Goal: Task Accomplishment & Management: Manage account settings

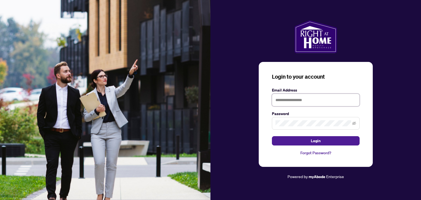
click at [302, 100] on input "text" at bounding box center [316, 100] width 88 height 13
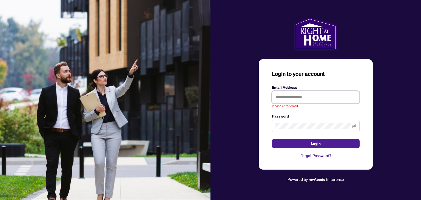
type input "**********"
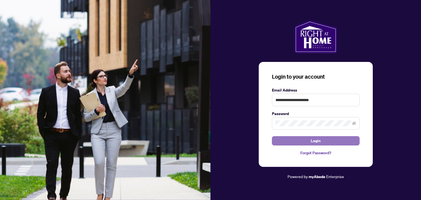
click at [300, 142] on button "Login" at bounding box center [316, 140] width 88 height 9
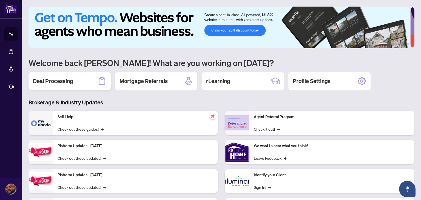
click at [75, 81] on div "Deal Processing" at bounding box center [70, 81] width 82 height 18
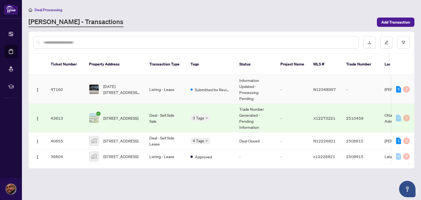
click at [165, 84] on td "Listing - Lease" at bounding box center [165, 89] width 41 height 29
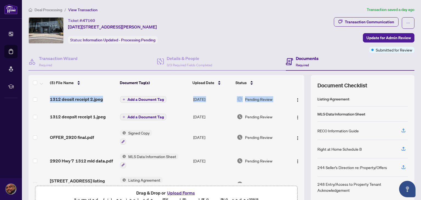
drag, startPoint x: 297, startPoint y: 98, endPoint x: 299, endPoint y: 106, distance: 8.8
click at [299, 106] on div "1312 deosit receipt 2.jpeg Add a Document Tag [DATE] Pending Review 1312 deopsi…" at bounding box center [167, 137] width 276 height 93
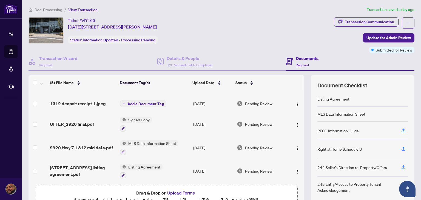
click at [306, 137] on div "(5) File Name Document Tag(s) Upload Date Status 1312 deosit receipt 2.jpeg Add…" at bounding box center [222, 142] width 386 height 134
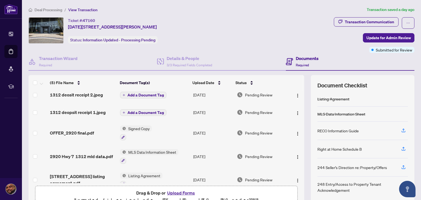
scroll to position [0, 0]
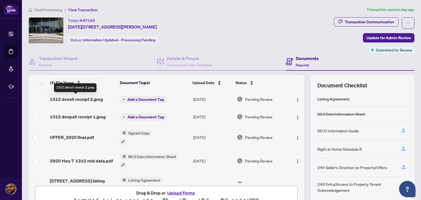
click at [80, 97] on span "1312 deosit receipt 2.jpeg" at bounding box center [76, 99] width 53 height 7
click at [296, 60] on h4 "Documents" at bounding box center [307, 58] width 23 height 7
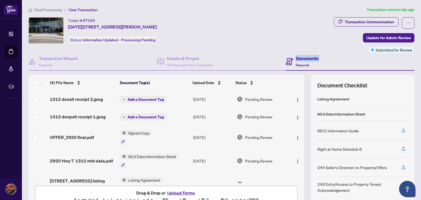
click at [296, 60] on h4 "Documents" at bounding box center [307, 58] width 23 height 7
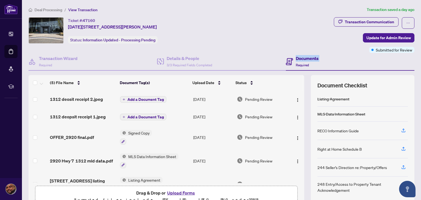
click at [296, 60] on h4 "Documents" at bounding box center [307, 58] width 23 height 7
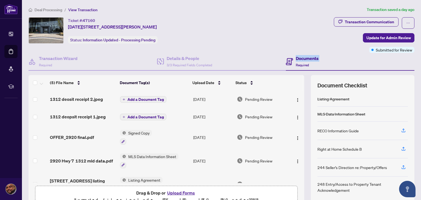
click at [296, 60] on h4 "Documents" at bounding box center [307, 58] width 23 height 7
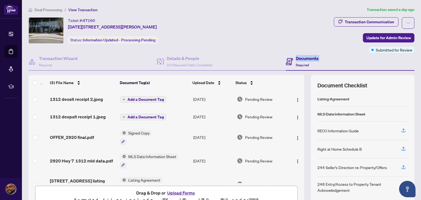
click at [296, 60] on h4 "Documents" at bounding box center [307, 58] width 23 height 7
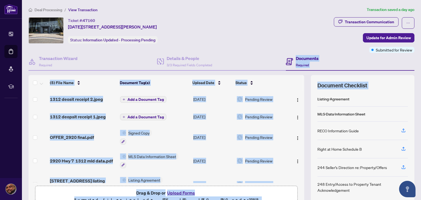
drag, startPoint x: 293, startPoint y: 60, endPoint x: 334, endPoint y: 89, distance: 49.8
click at [334, 89] on div "Transaction Wizard Required Details & People 3/3 Required Fields Completed Docu…" at bounding box center [222, 131] width 386 height 157
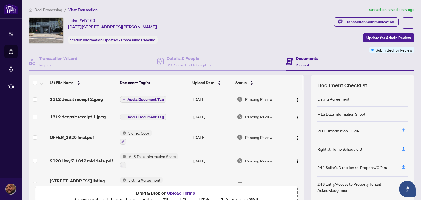
click at [223, 49] on div "Ticket #: 47160 [DATE][STREET_ADDRESS][PERSON_NAME] Status: Information Updated…" at bounding box center [180, 35] width 306 height 36
click at [0, 142] on div "Dashboard Deal Processing Mortgage Referrals rLearning [PERSON_NAME] [PERSON_NA…" at bounding box center [11, 100] width 22 height 200
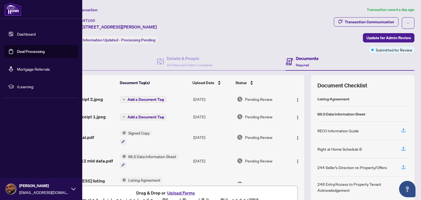
click at [17, 36] on link "Dashboard" at bounding box center [26, 34] width 19 height 5
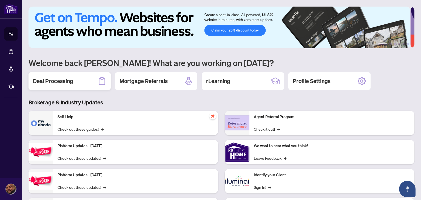
click at [95, 80] on div "Deal Processing" at bounding box center [70, 81] width 82 height 18
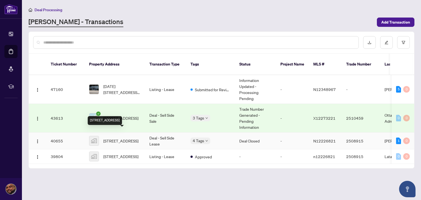
click at [127, 138] on span "[STREET_ADDRESS]" at bounding box center [120, 141] width 35 height 6
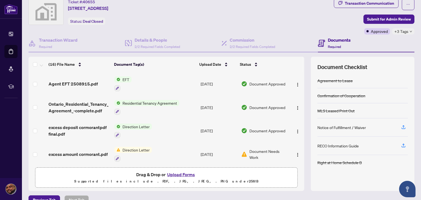
scroll to position [18, 0]
click at [80, 81] on span "Agent EFT 2508915.pdf" at bounding box center [73, 84] width 49 height 7
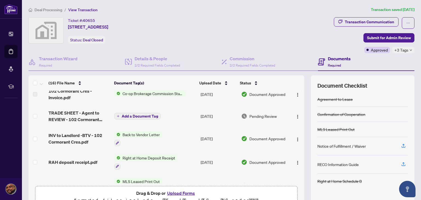
scroll to position [149, 0]
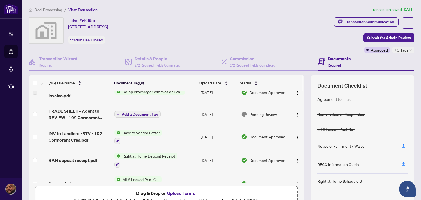
click at [77, 162] on td "RAH deposit receipt.pdf" at bounding box center [79, 161] width 66 height 24
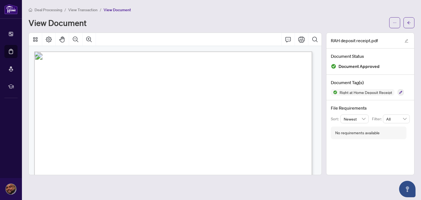
click at [263, 11] on div "Deal Processing / View Transaction / View Document" at bounding box center [222, 10] width 386 height 6
